Goal: Information Seeking & Learning: Learn about a topic

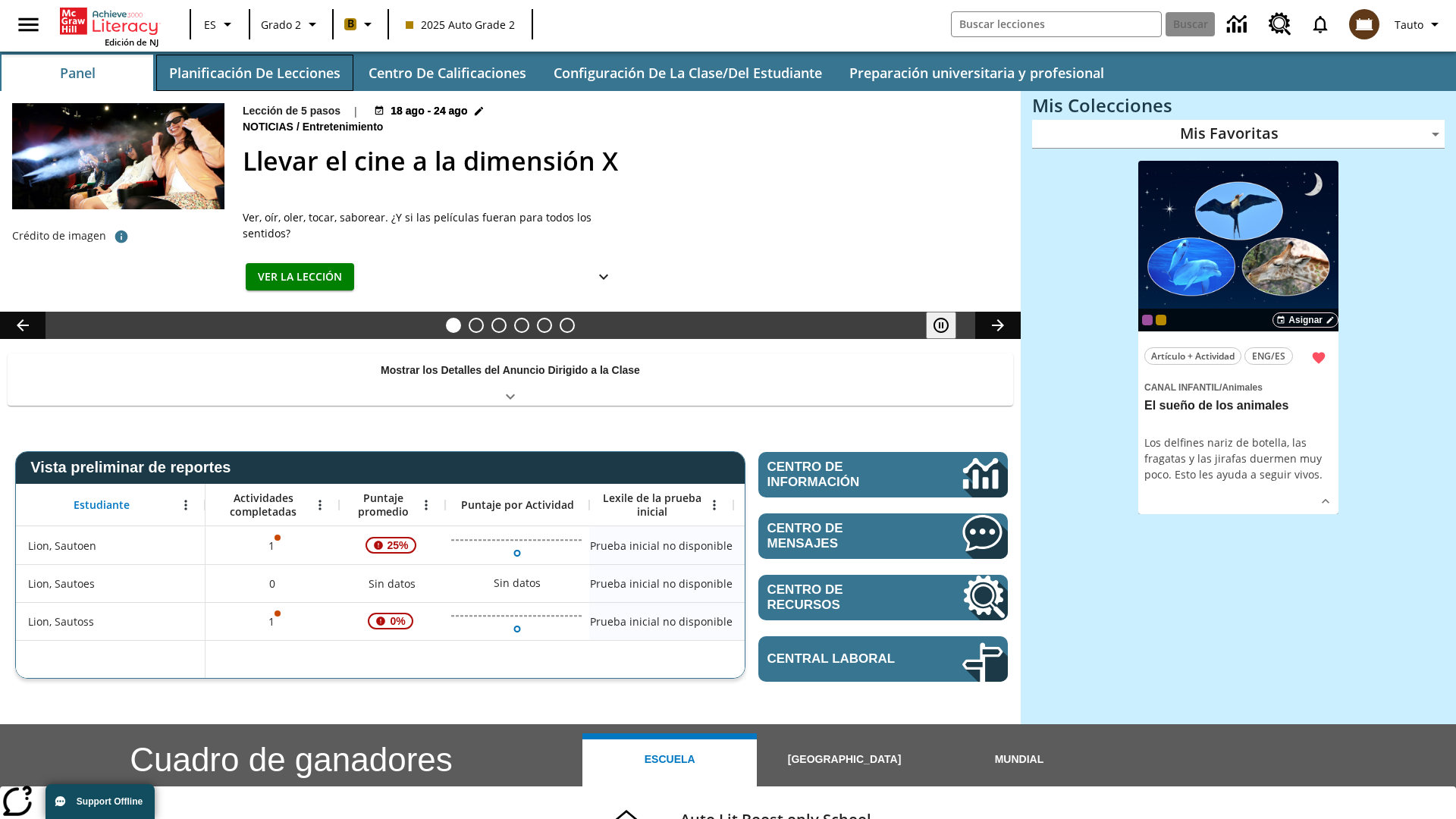
click at [254, 73] on button "Planificación de lecciones" at bounding box center [255, 72] width 197 height 36
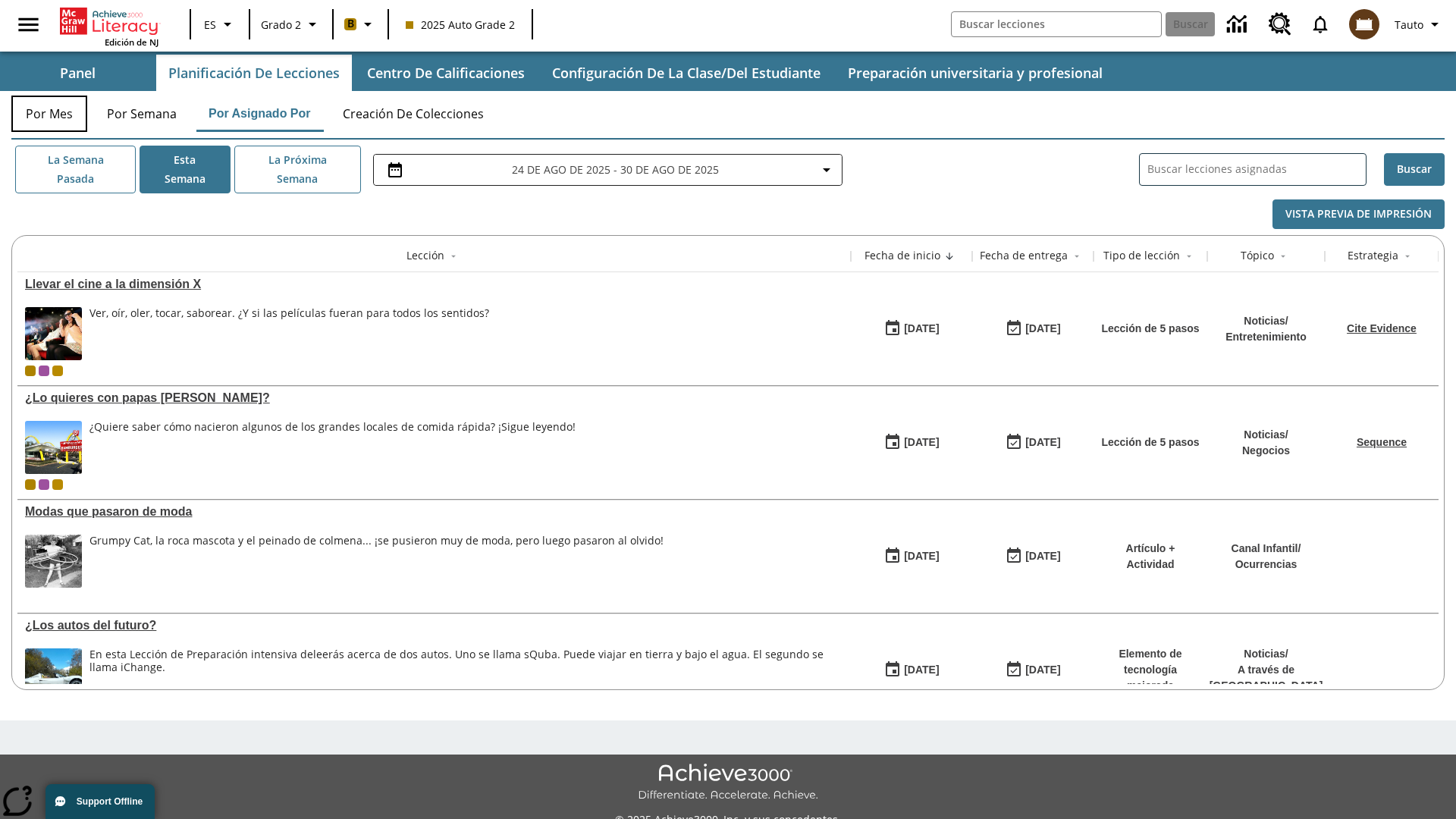
click at [50, 114] on button "Por mes" at bounding box center [49, 113] width 76 height 36
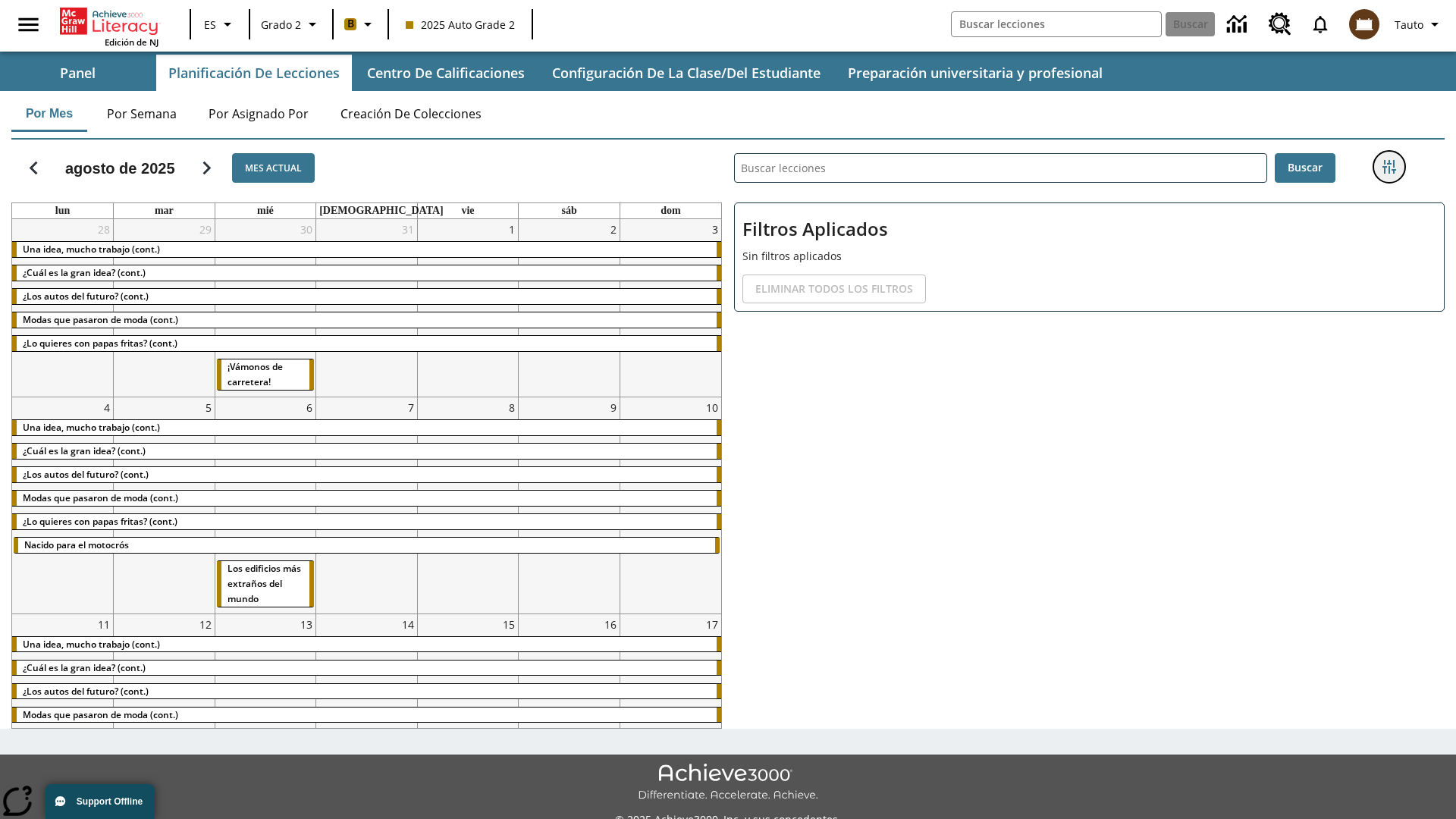
click at [1389, 167] on icon "Menú lateral de filtros" at bounding box center [1389, 167] width 14 height 14
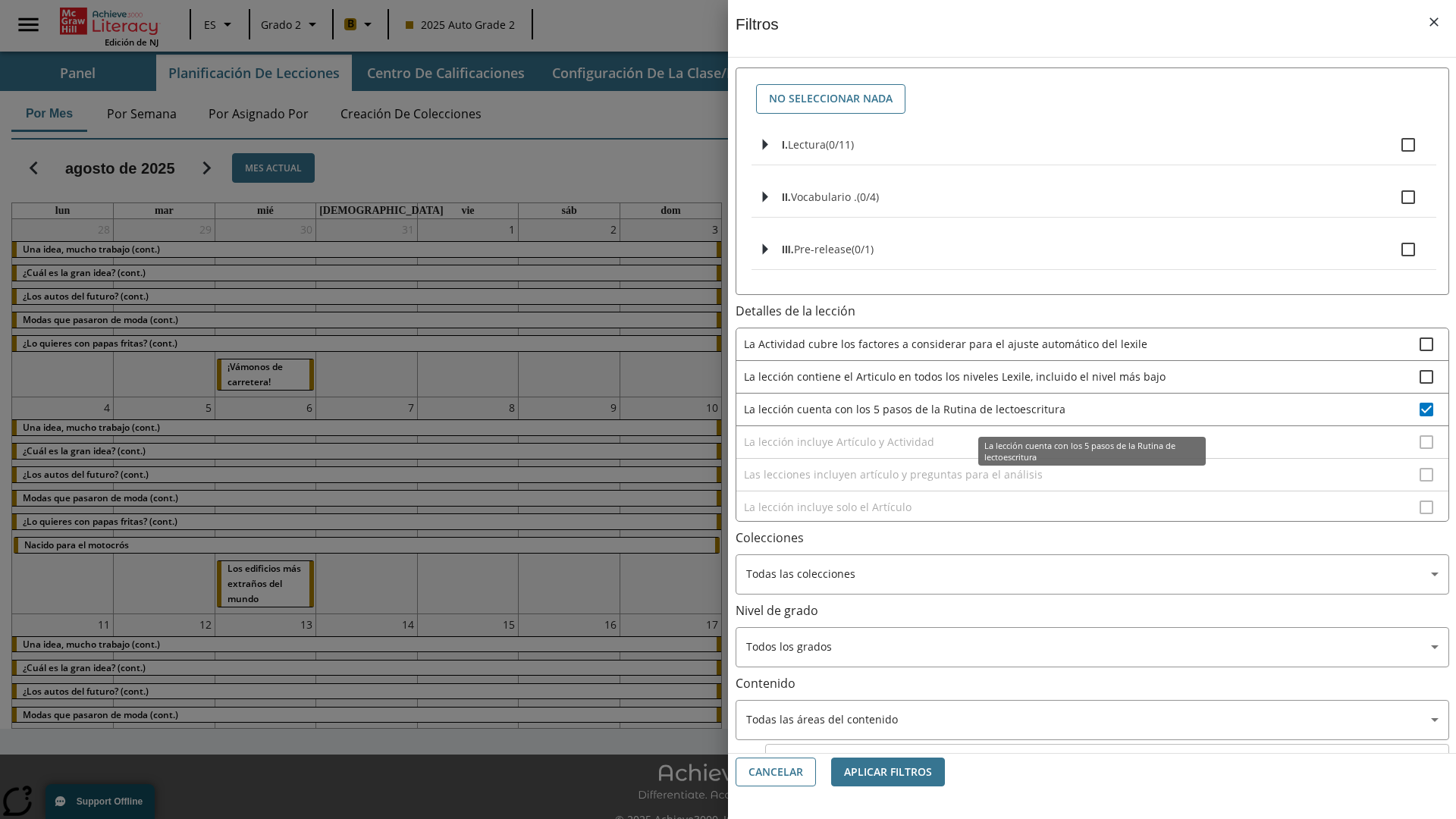
click at [1082, 409] on span "La lección cuenta con los 5 pasos de la Rutina de lectoescritura" at bounding box center [1081, 410] width 676 height 16
checkbox input "false"
click at [1082, 450] on span "La lección incluye Artículo y Actividad" at bounding box center [1081, 442] width 676 height 16
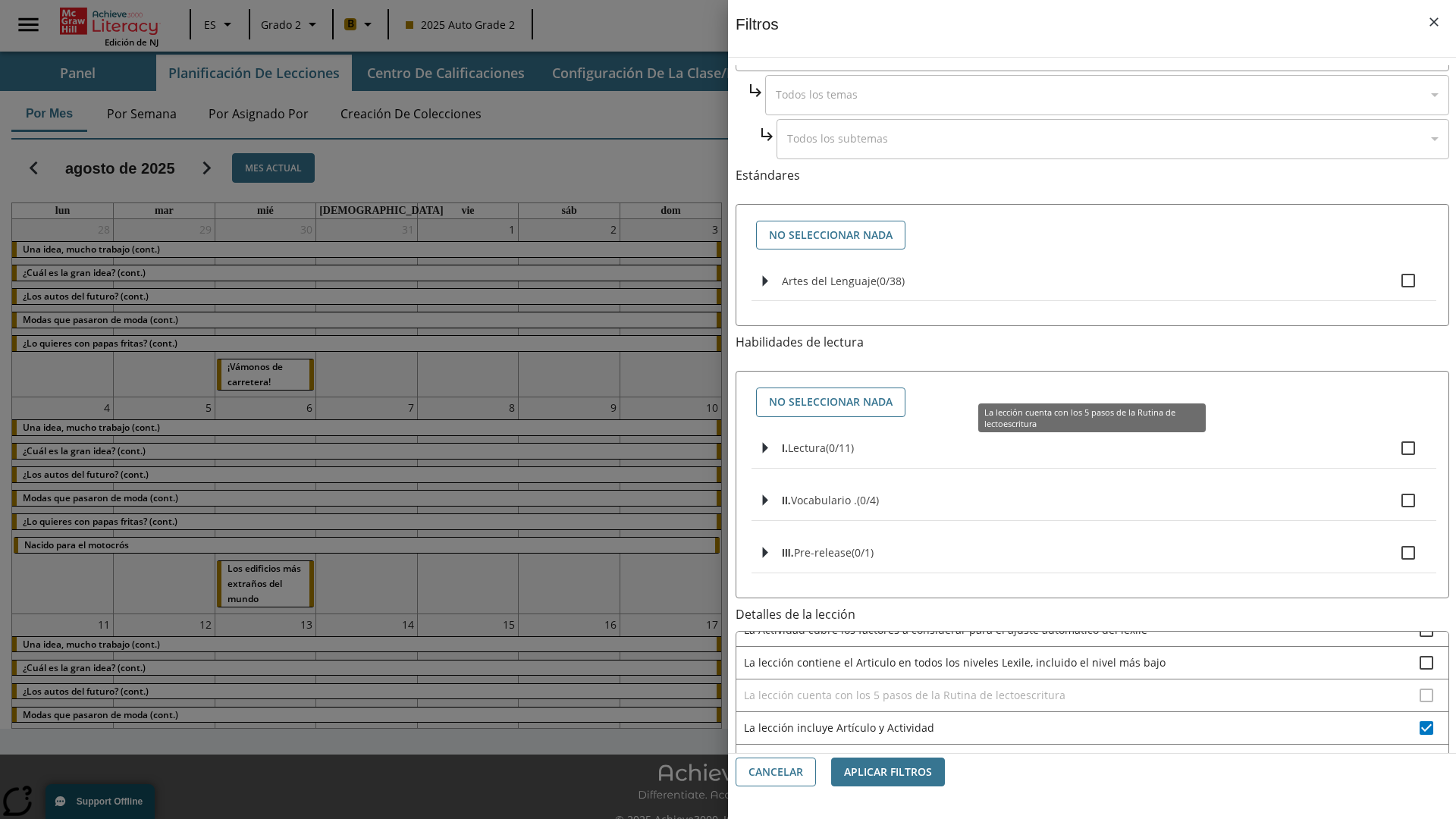
scroll to position [454, 0]
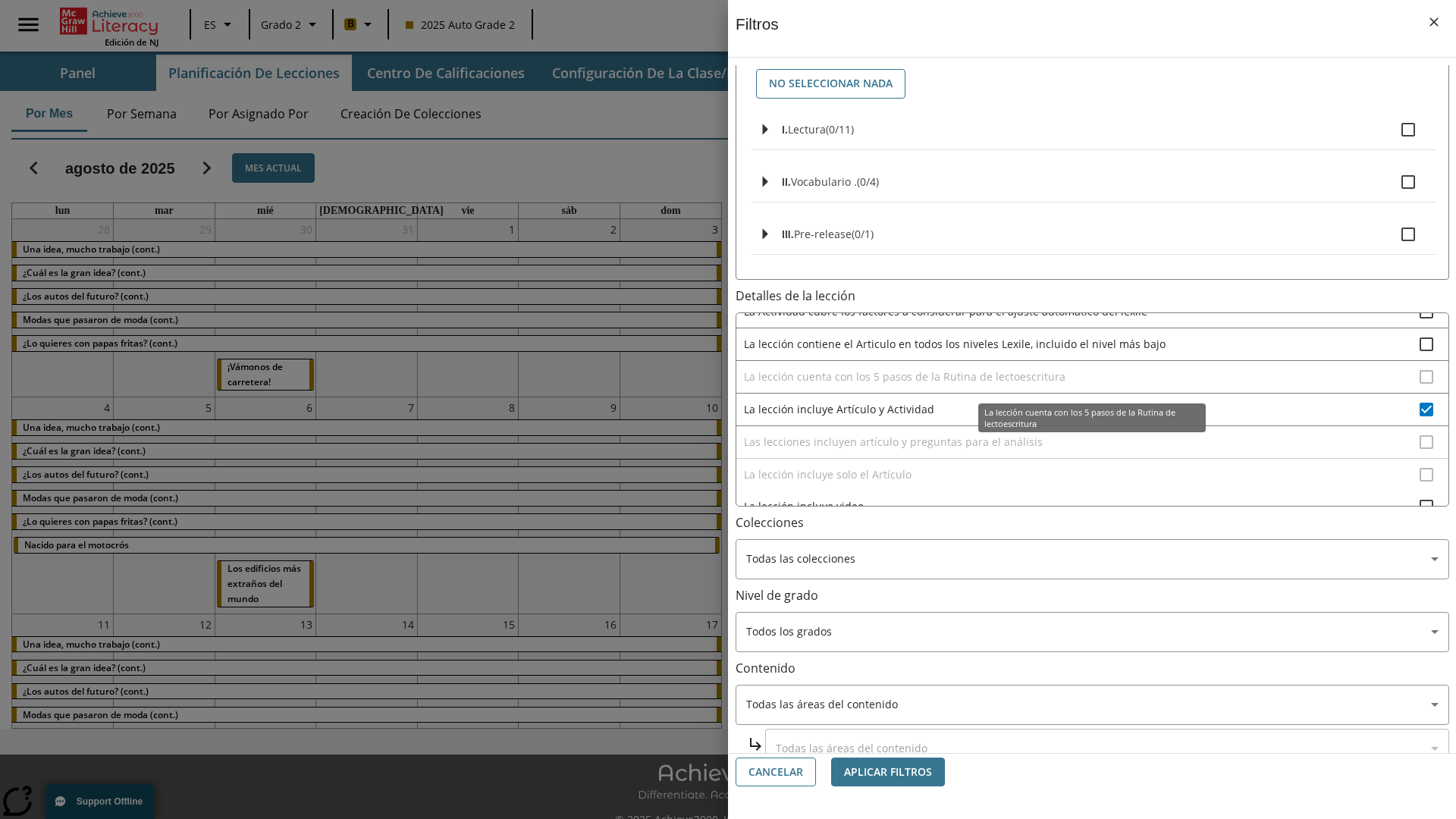
click at [1081, 401] on span "La lección incluye Artículo y Actividad" at bounding box center [1081, 410] width 676 height 16
checkbox input "false"
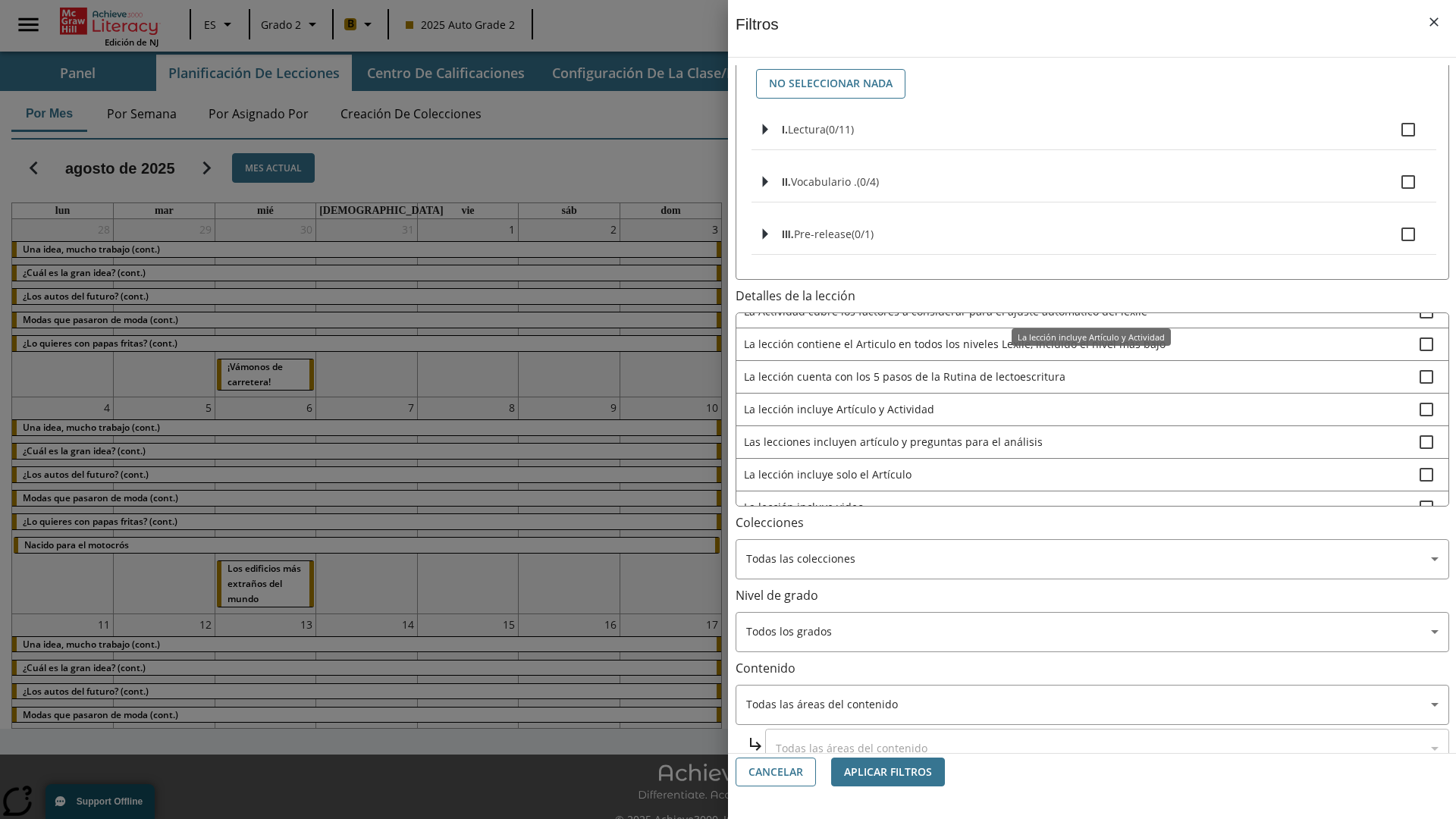
scroll to position [474, 1]
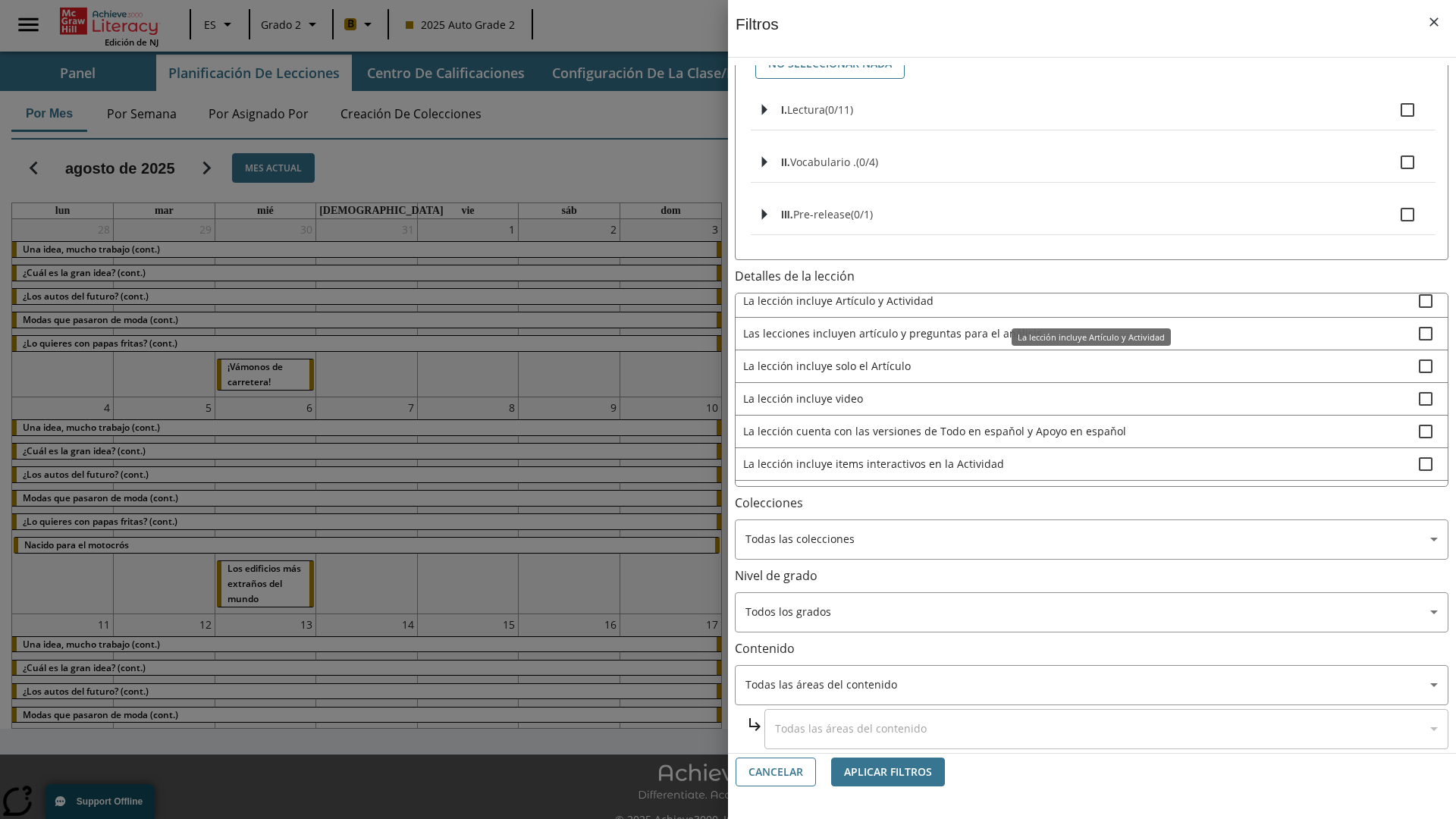
click at [1082, 341] on span "Las lecciones incluyen artículo y preguntas para el análisis" at bounding box center [1081, 333] width 676 height 16
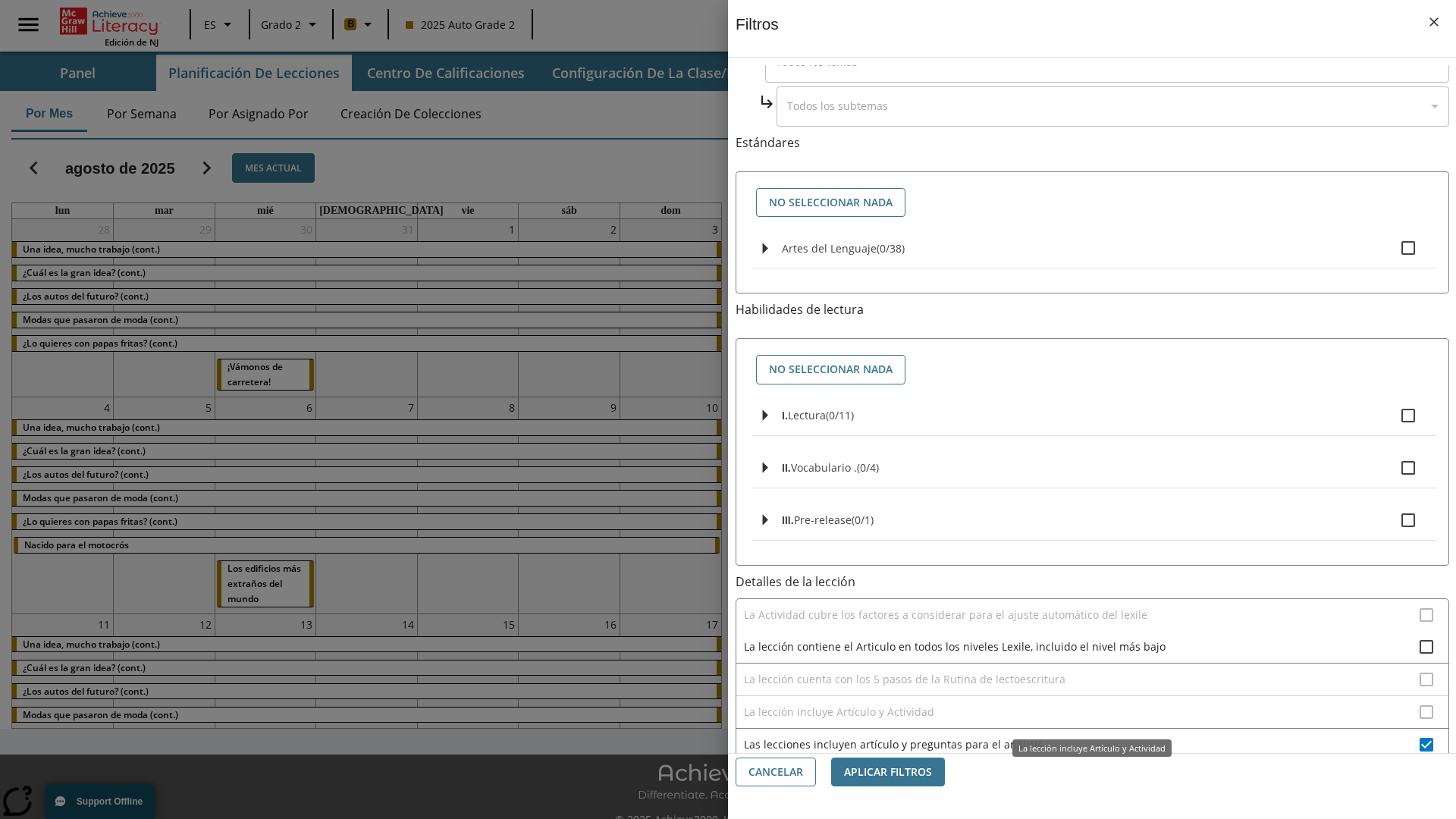
scroll to position [167, 0]
click at [1082, 737] on span "Las lecciones incluyen artículo y preguntas para el análisis" at bounding box center [1081, 745] width 676 height 16
checkbox input "false"
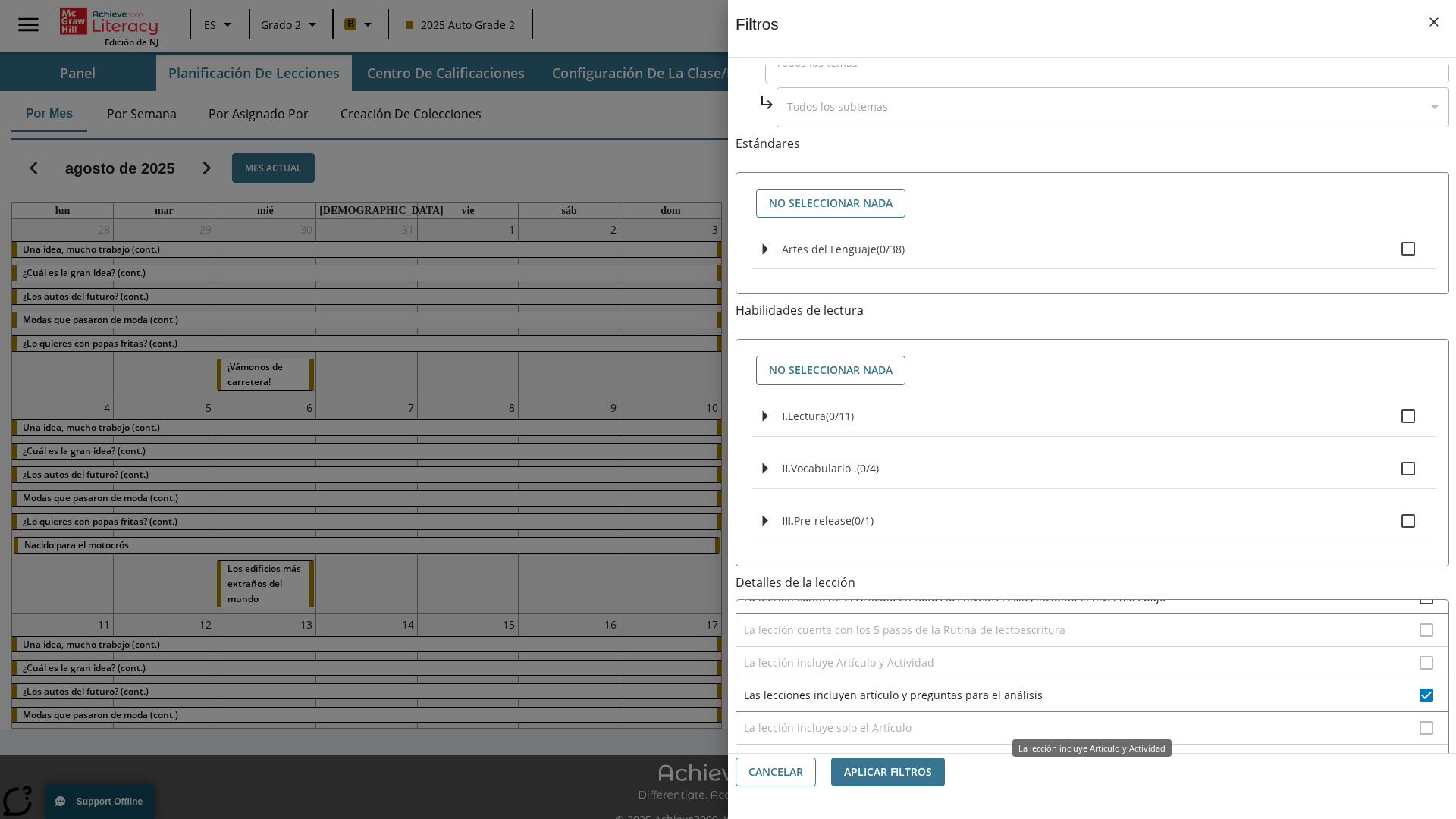
scroll to position [454, 0]
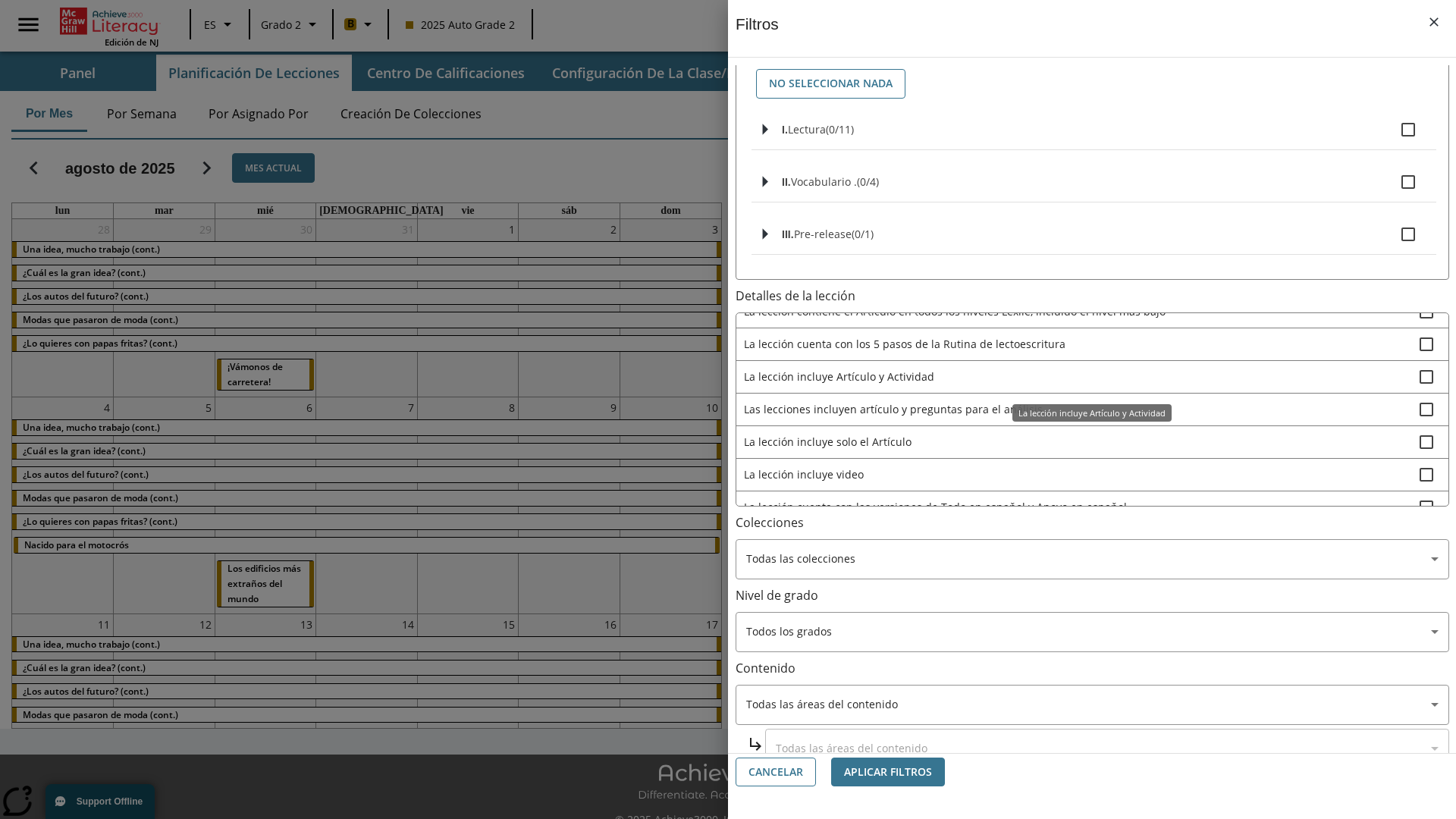
click at [1082, 442] on span "La lección incluye solo el Artículo" at bounding box center [1081, 442] width 676 height 16
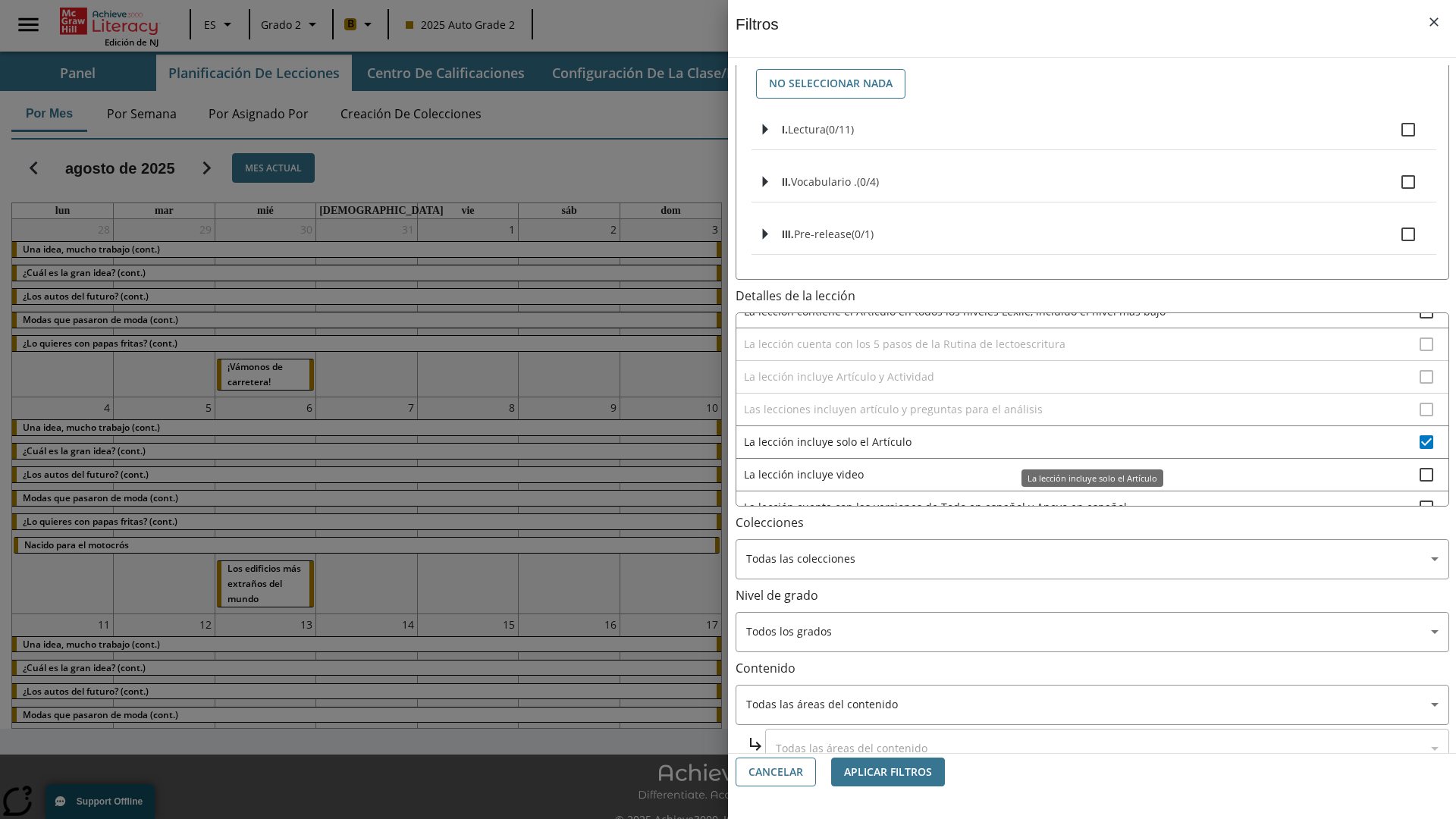
click at [1082, 442] on span "La lección incluye solo el Artículo" at bounding box center [1081, 442] width 676 height 16
checkbox input "false"
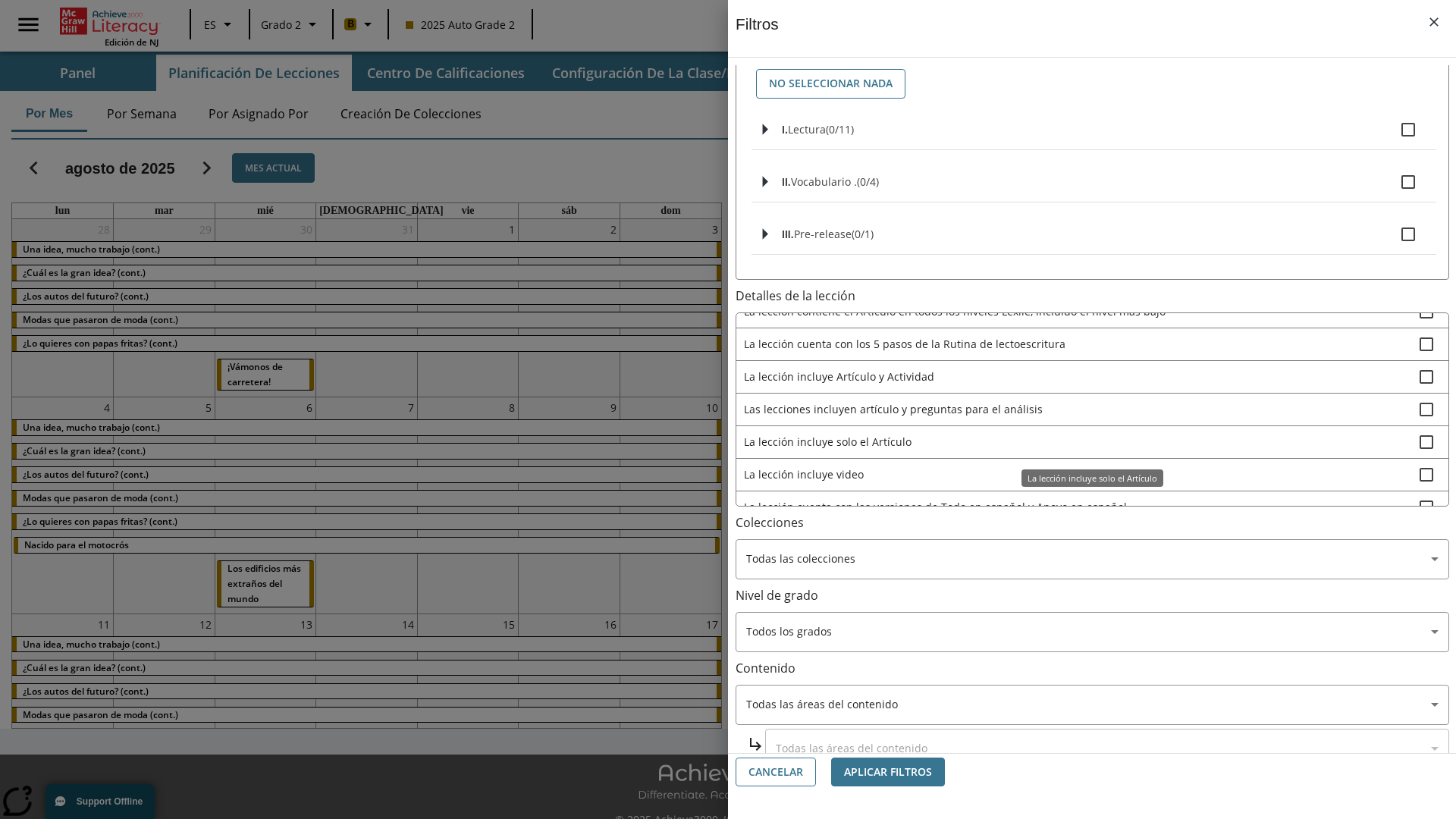
click at [1082, 531] on span "La lección incluye items interactivos en la Actividad" at bounding box center [1081, 539] width 676 height 16
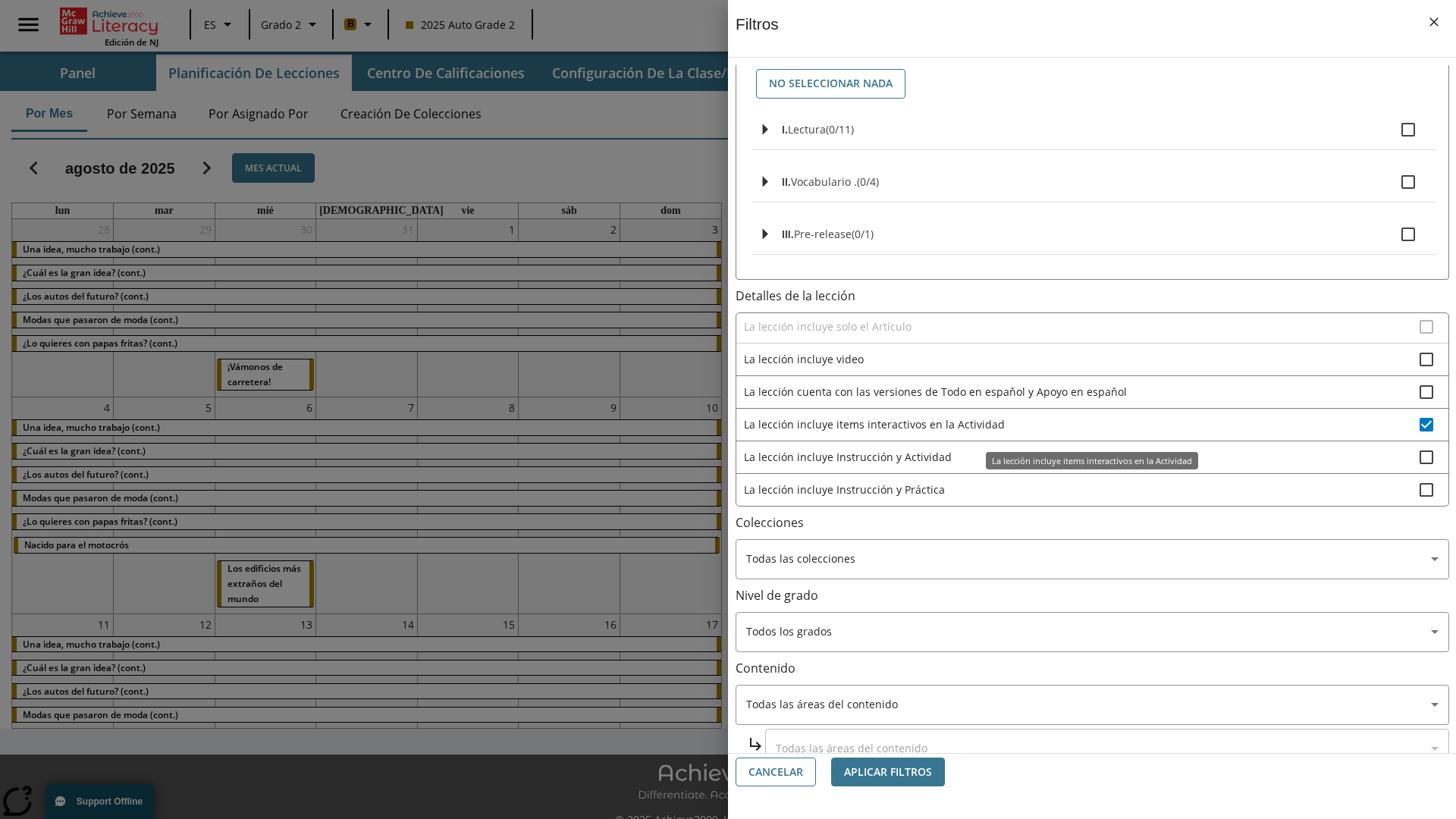
click at [1082, 424] on span "La lección incluye items interactivos en la Actividad" at bounding box center [1081, 425] width 676 height 16
checkbox input "false"
click at [1082, 465] on span "La lección incluye Instrucción y Actividad" at bounding box center [1081, 457] width 676 height 16
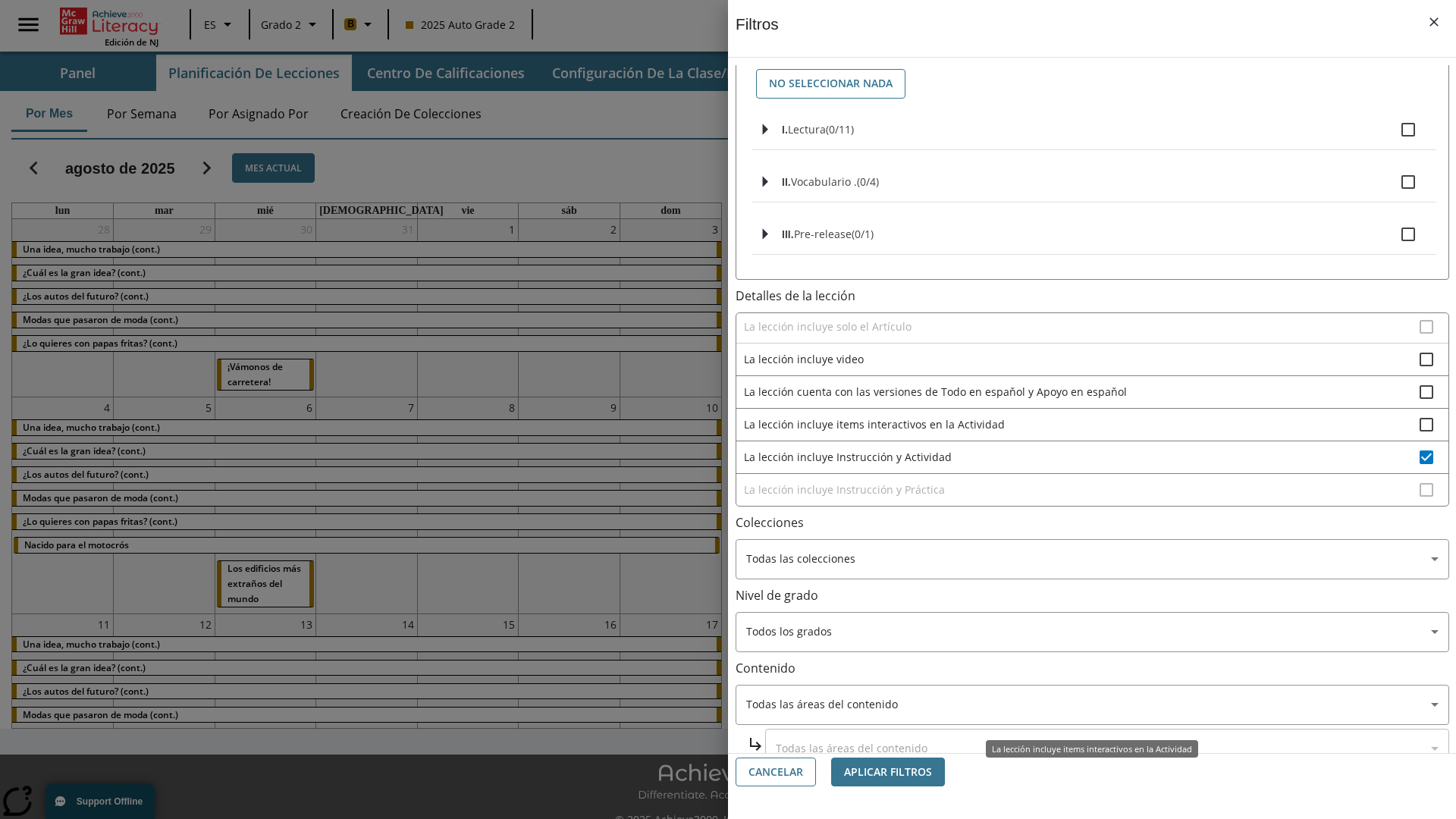
scroll to position [206, 0]
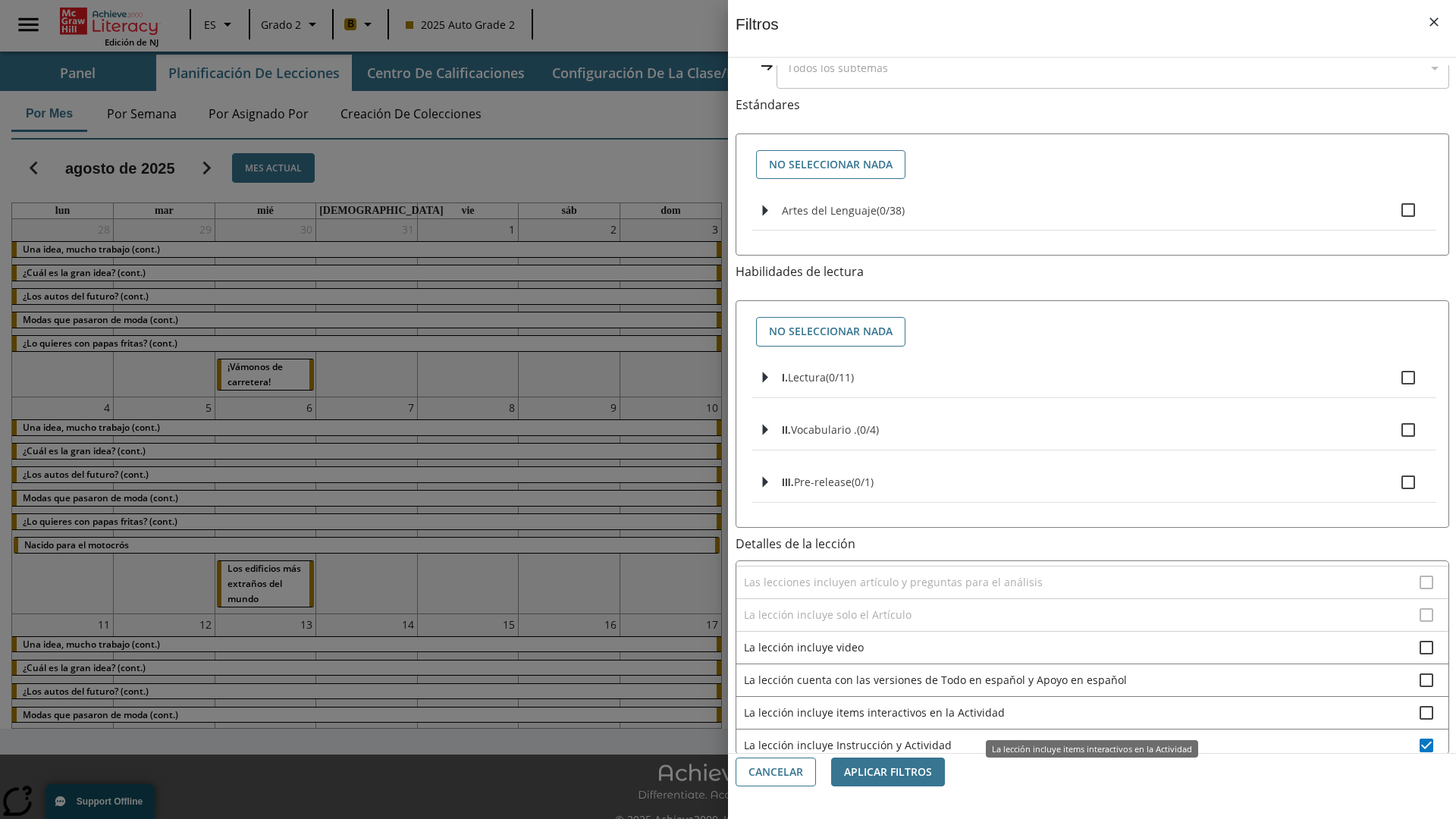
click at [1082, 737] on span "La lección incluye Instrucción y Actividad" at bounding box center [1081, 745] width 676 height 16
checkbox input "false"
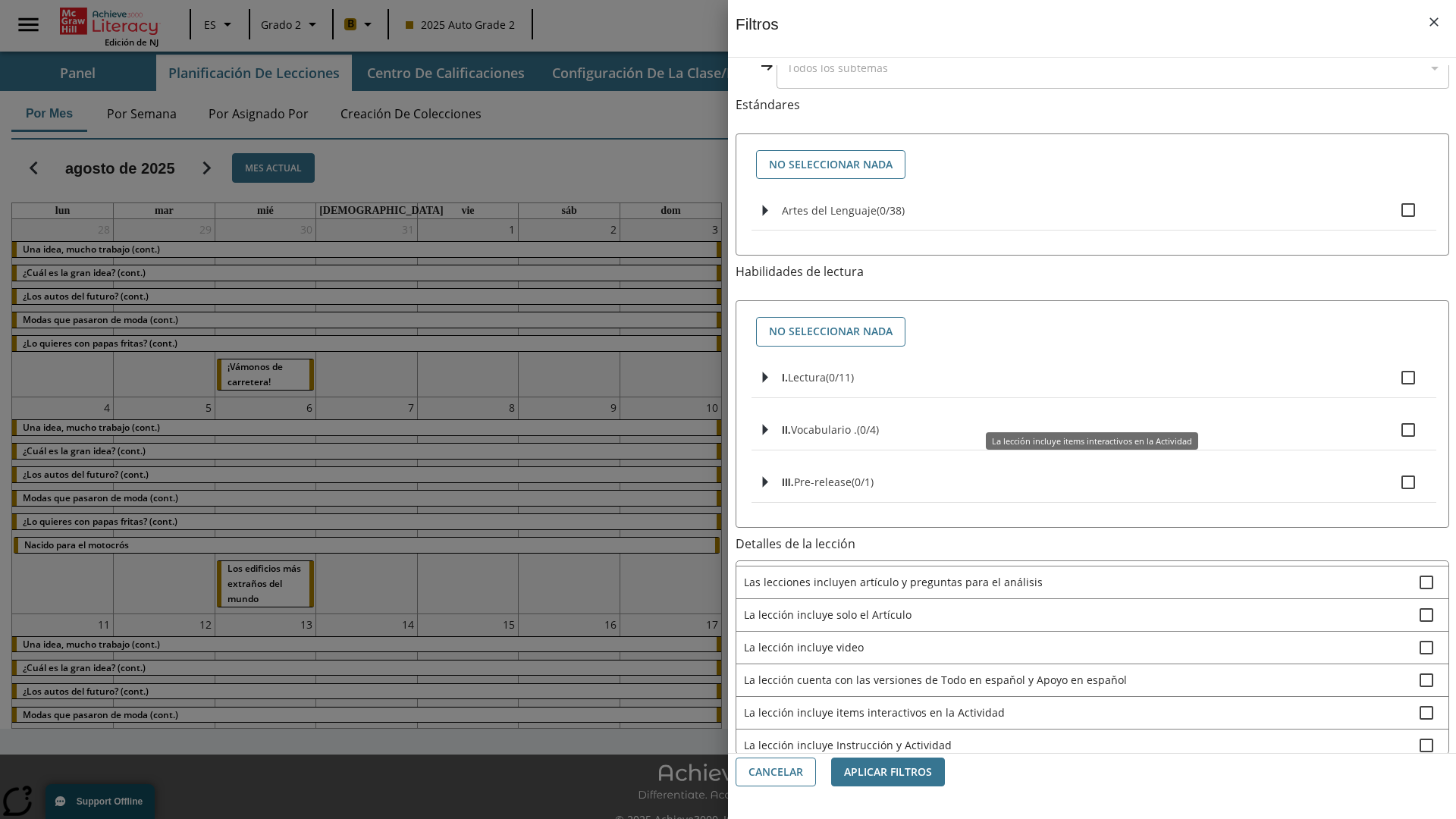
scroll to position [474, 0]
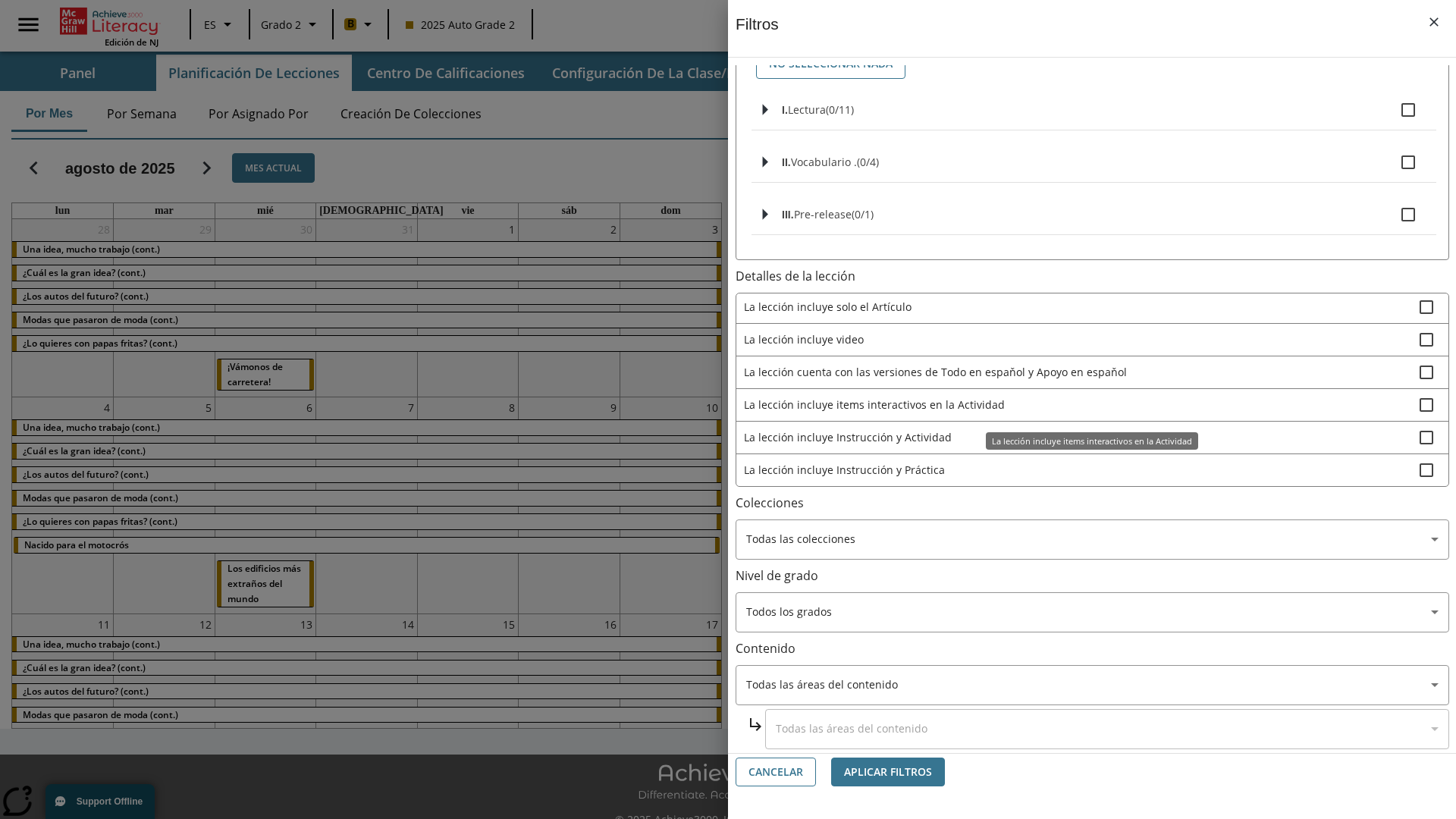
click at [1082, 470] on span "La lección incluye Instrucción y Práctica" at bounding box center [1081, 470] width 676 height 16
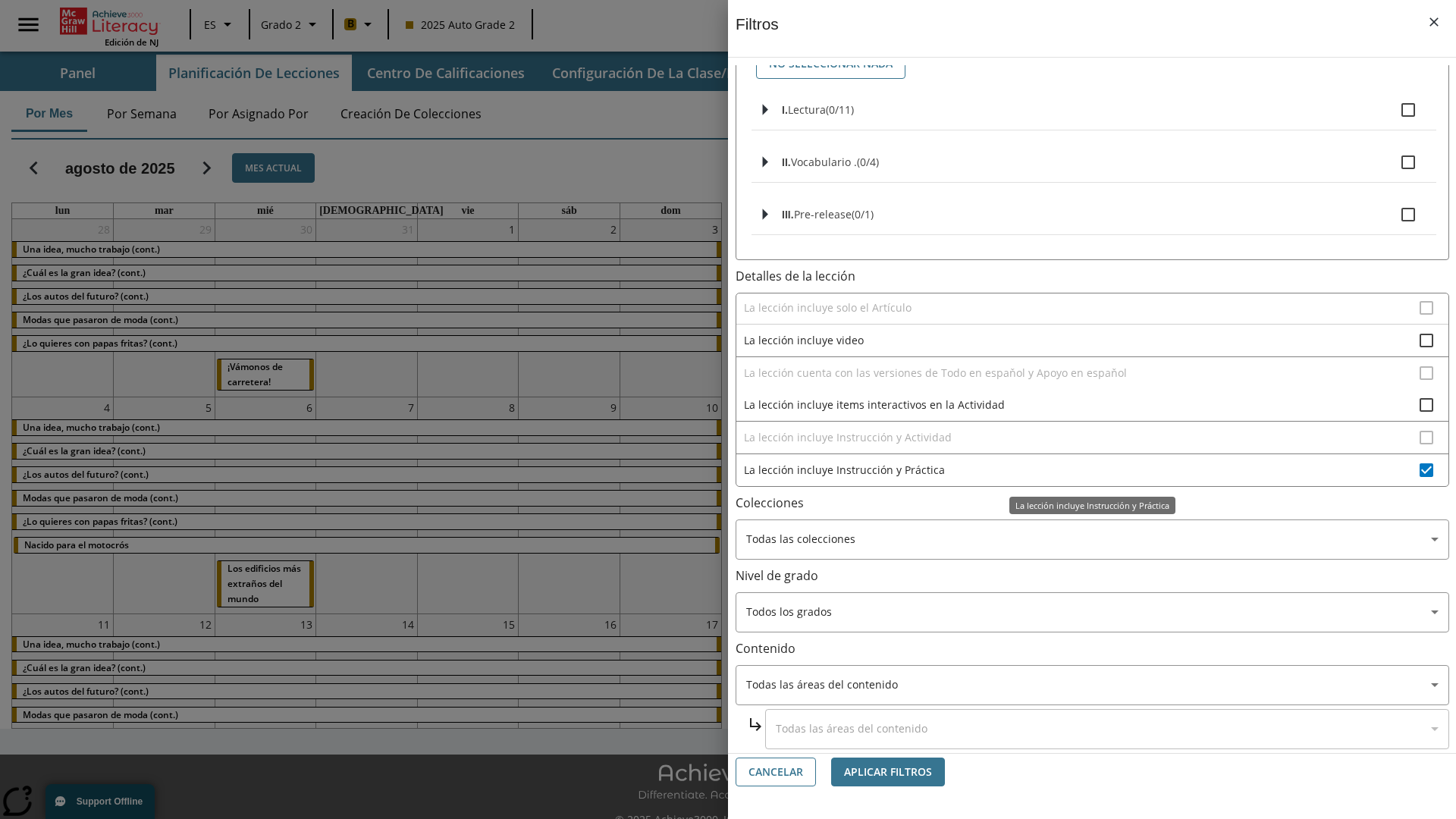
click at [1082, 470] on span "La lección incluye Instrucción y Práctica" at bounding box center [1081, 470] width 676 height 16
checkbox input "false"
click at [1082, 151] on span "La Actividad cubre los factores a considerar para el ajuste automático del lexi…" at bounding box center [1081, 143] width 676 height 16
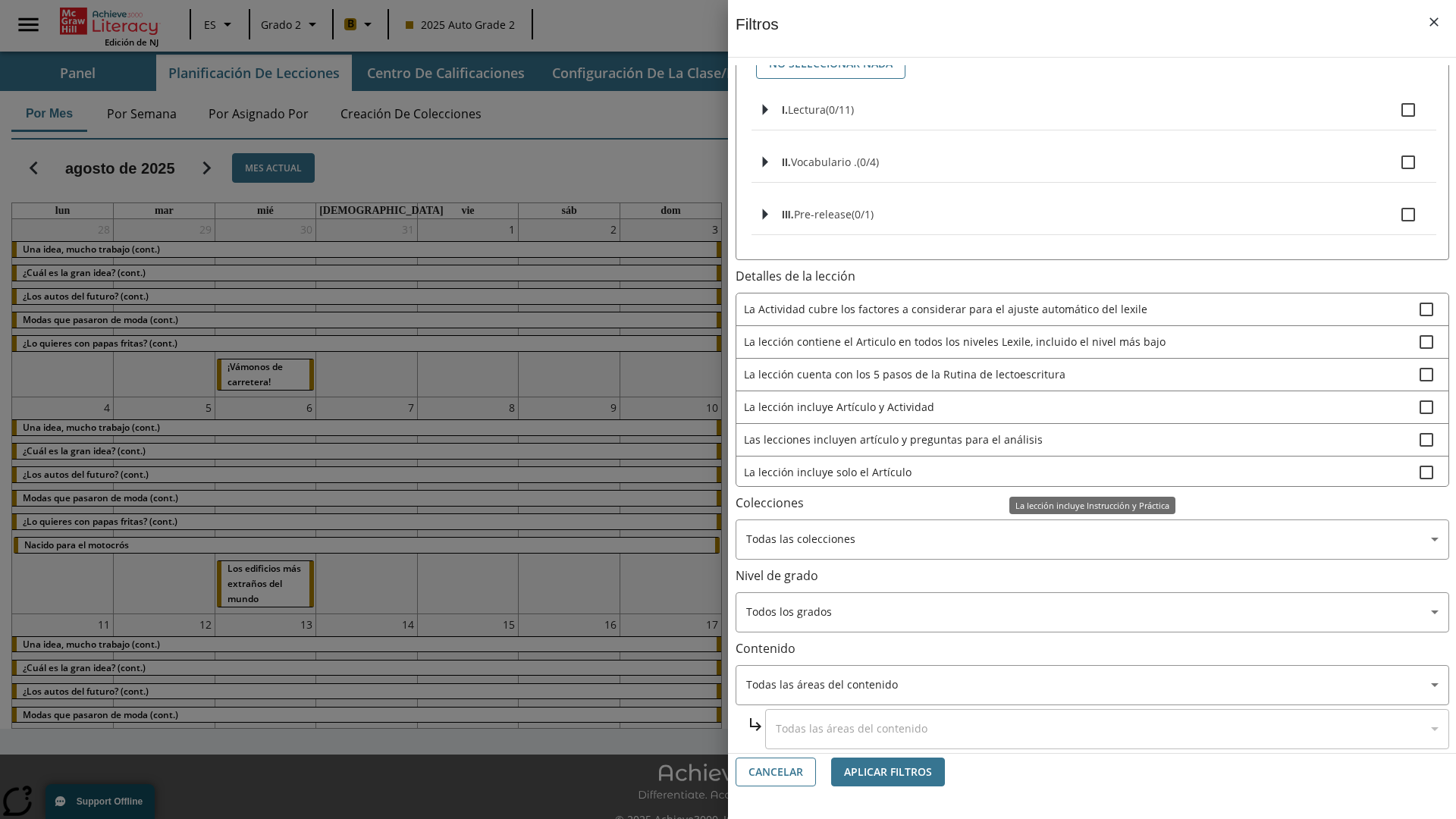
click at [1082, 309] on span "La Actividad cubre los factores a considerar para el ajuste automático del lexi…" at bounding box center [1081, 309] width 676 height 16
checkbox input "false"
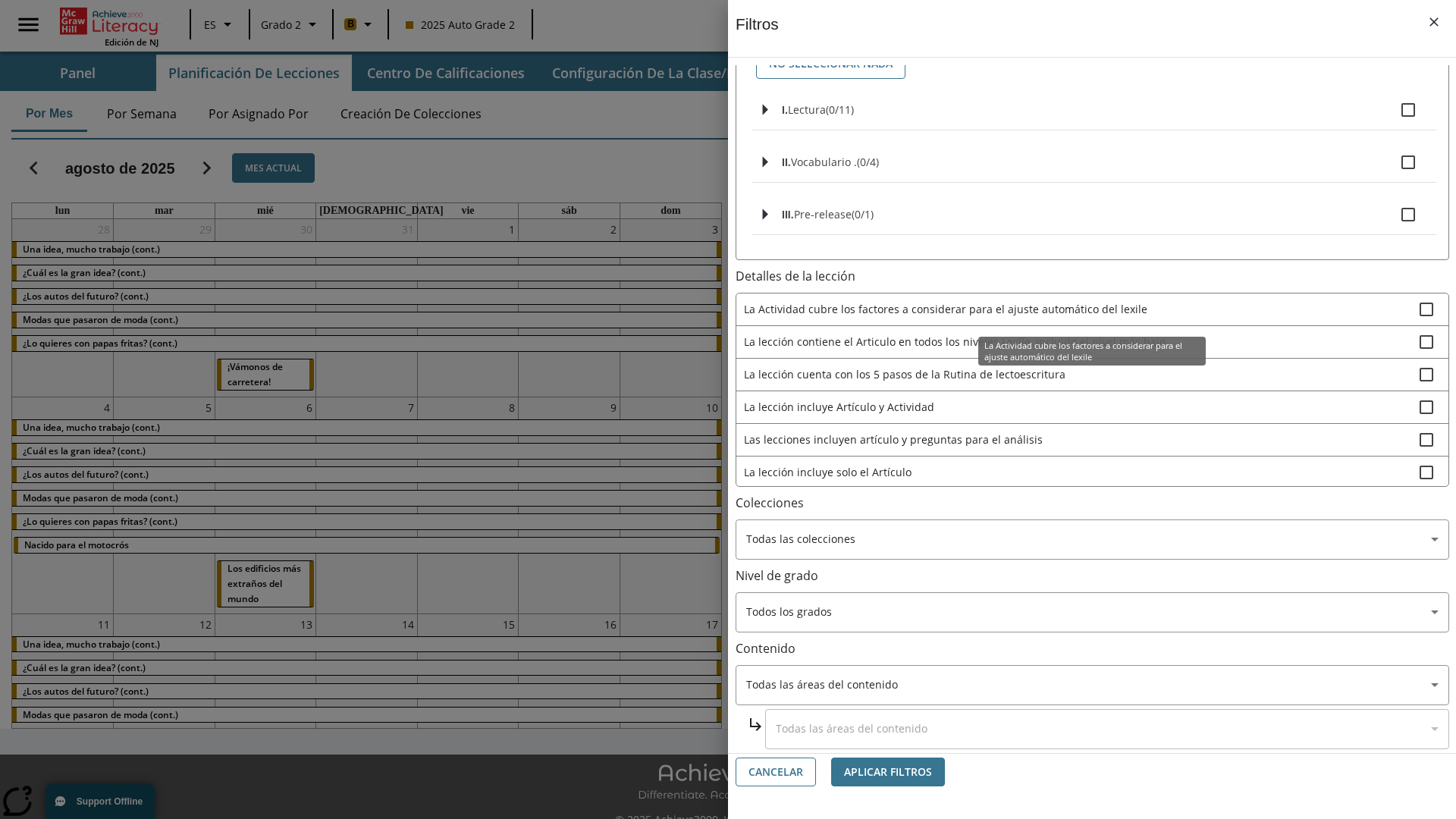
click at [1082, 365] on div "La Actividad cubre los factores a considerar para el ajuste automático del lexi…" at bounding box center [1092, 351] width 228 height 29
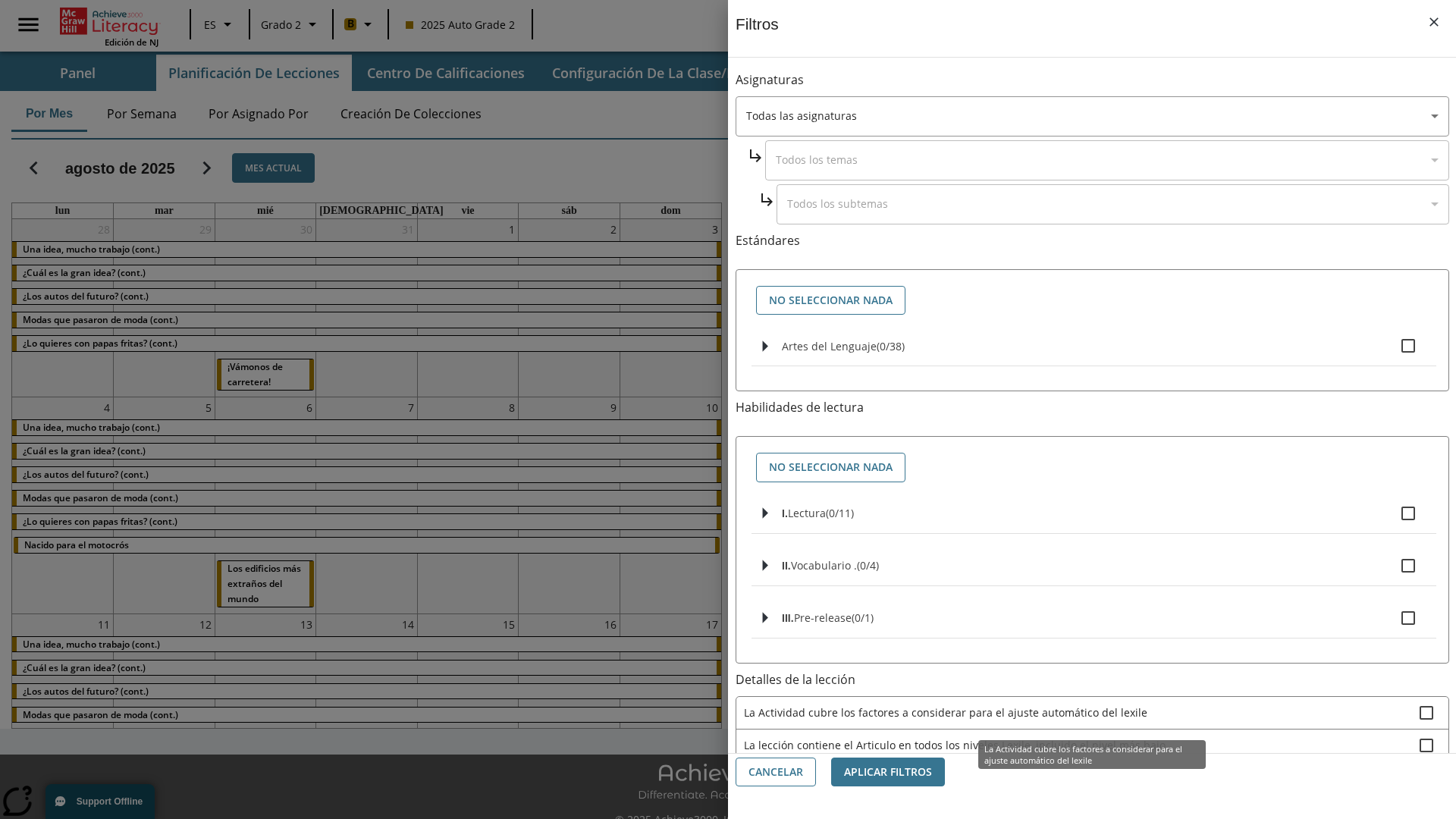
click at [1082, 737] on span "La lección contiene el Articulo en todos los niveles Lexile, incluido el nivel …" at bounding box center [1081, 745] width 676 height 16
checkbox input "true"
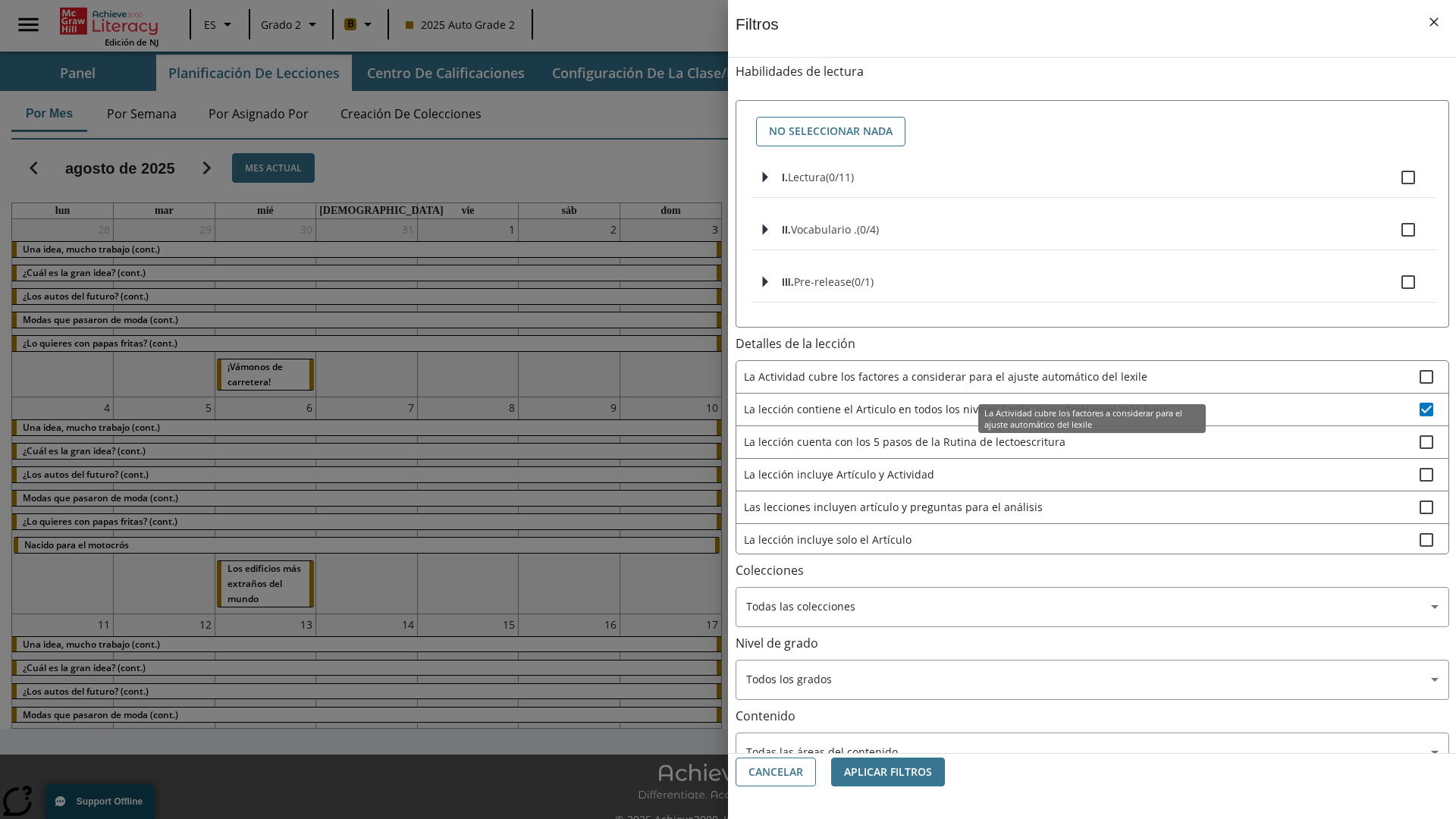
click at [1082, 433] on div "La Actividad cubre los factores a considerar para el ajuste automático del lexi…" at bounding box center [1092, 418] width 228 height 29
